Goal: Find specific page/section: Find specific page/section

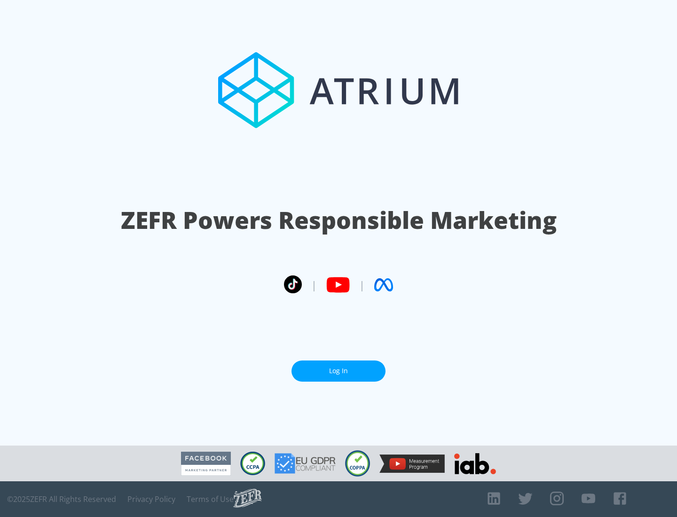
click at [339, 371] on link "Log In" at bounding box center [339, 371] width 94 height 21
